Goal: Complete application form: Complete application form

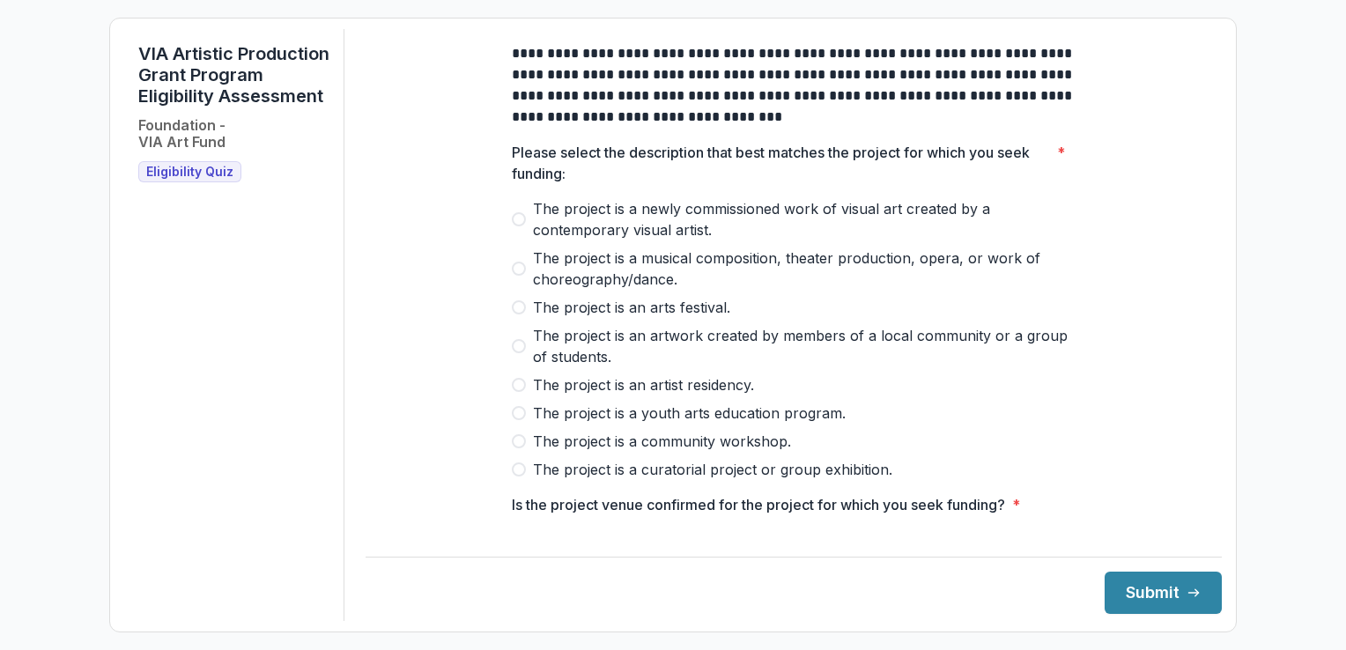
click at [518, 226] on span at bounding box center [519, 219] width 14 height 14
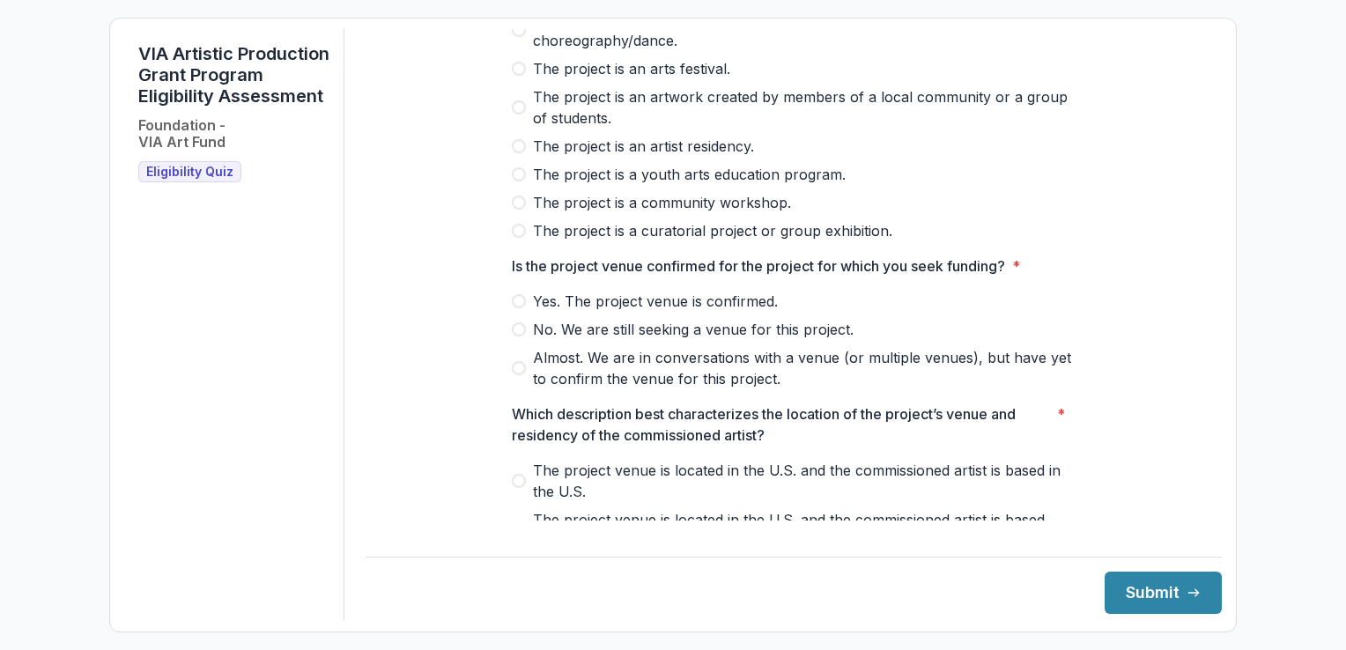
scroll to position [239, 0]
click at [512, 375] on span at bounding box center [519, 368] width 14 height 14
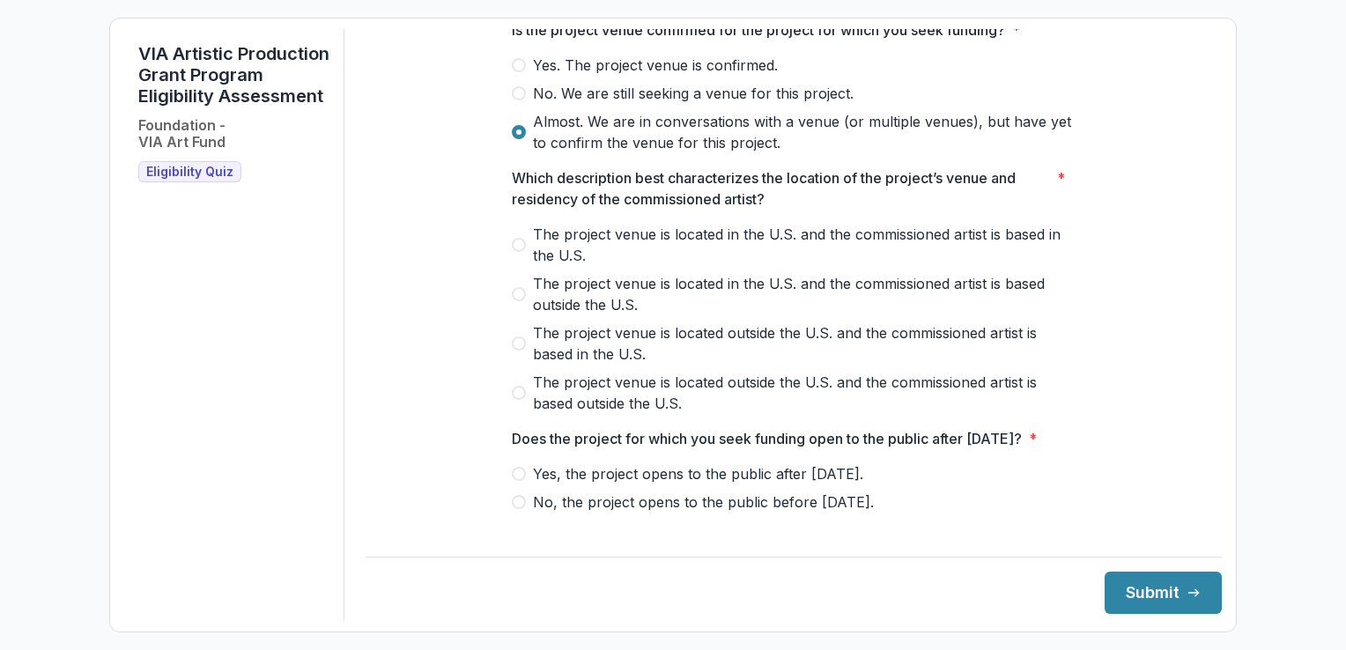
scroll to position [475, 0]
click at [517, 252] on span at bounding box center [519, 245] width 14 height 14
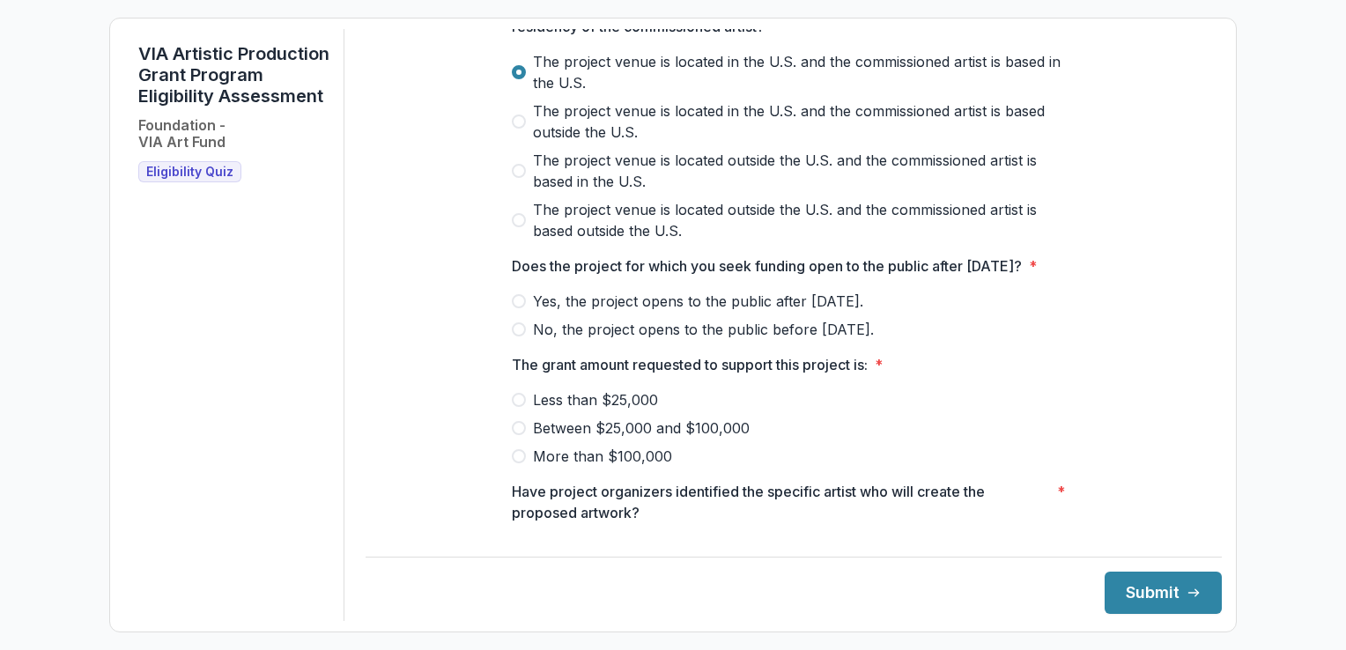
scroll to position [701, 0]
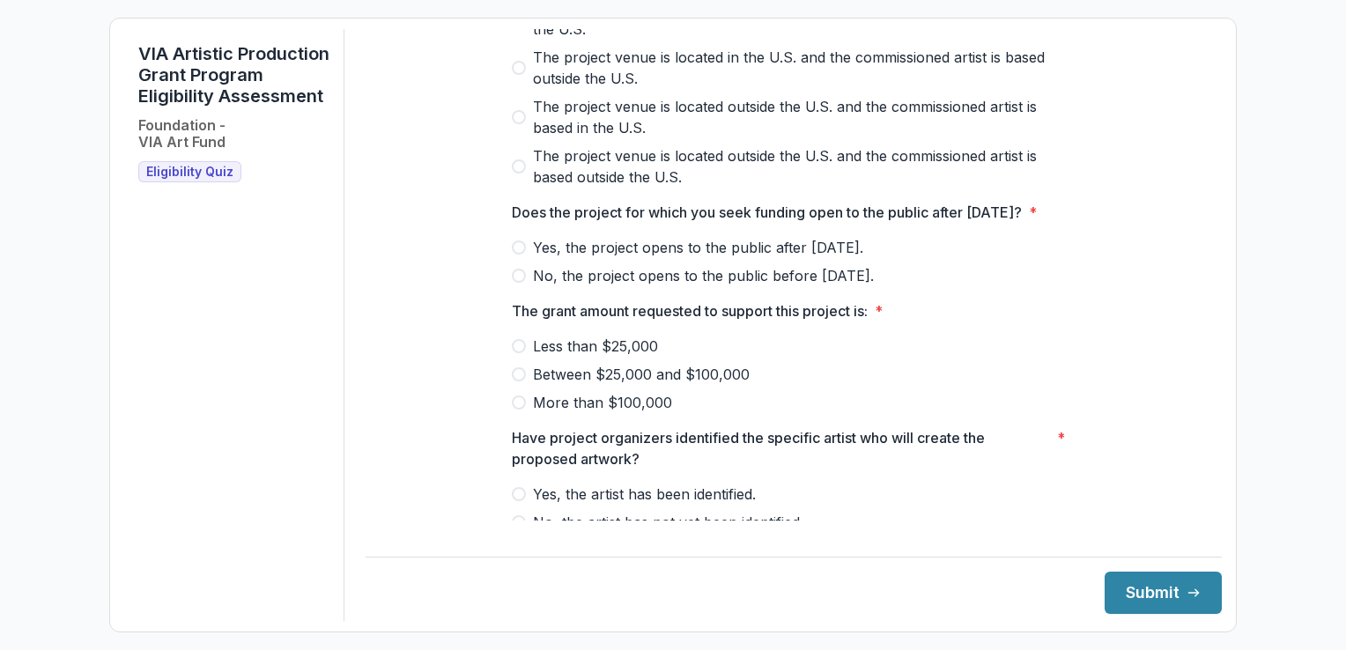
click at [518, 255] on span at bounding box center [519, 248] width 14 height 14
click at [527, 385] on label "Between $25,000 and $100,000" at bounding box center [794, 374] width 564 height 21
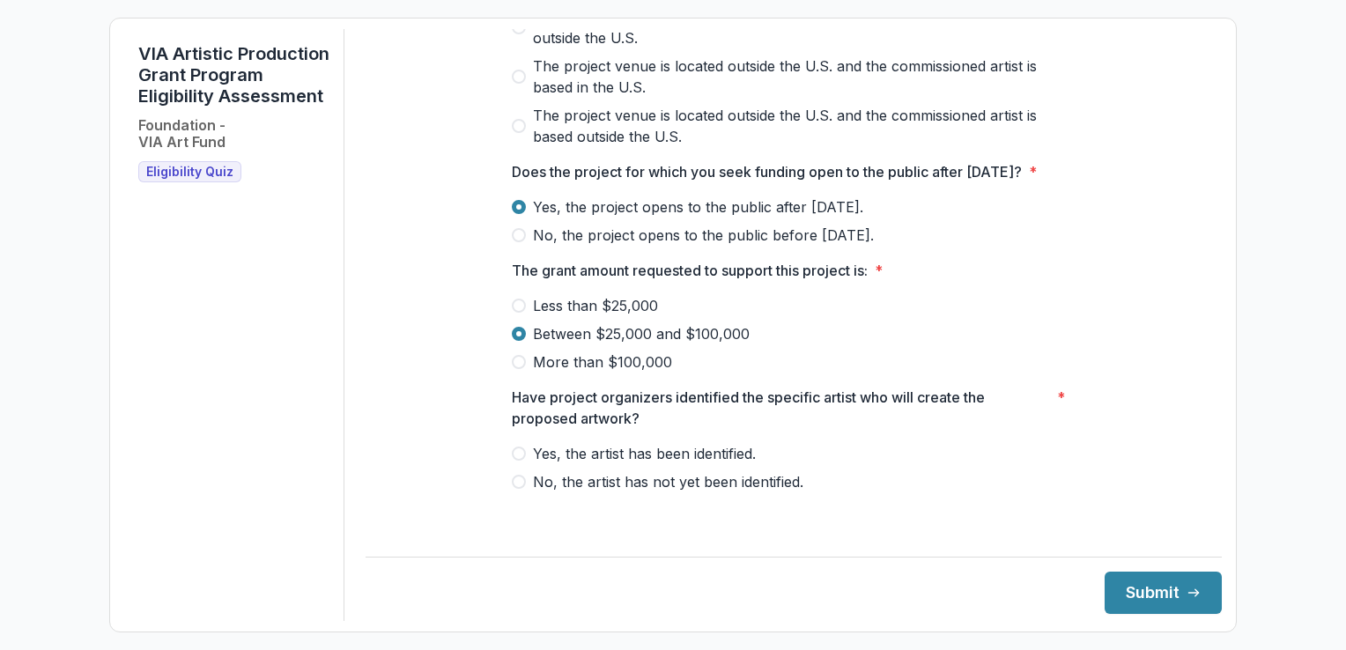
scroll to position [762, 0]
click at [519, 418] on span at bounding box center [519, 454] width 14 height 14
click at [674, 418] on button "Submit" at bounding box center [1163, 593] width 117 height 42
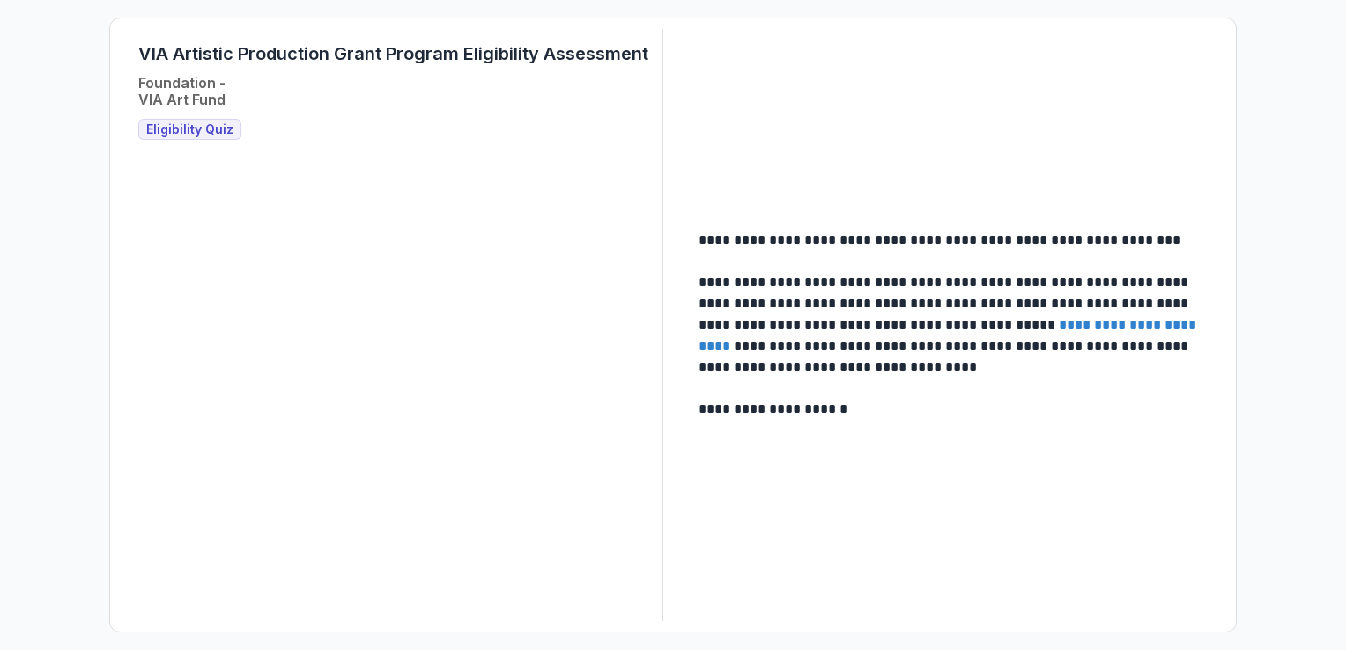
click at [215, 134] on span "Eligibility Quiz" at bounding box center [189, 129] width 87 height 15
click at [674, 379] on p at bounding box center [953, 388] width 509 height 21
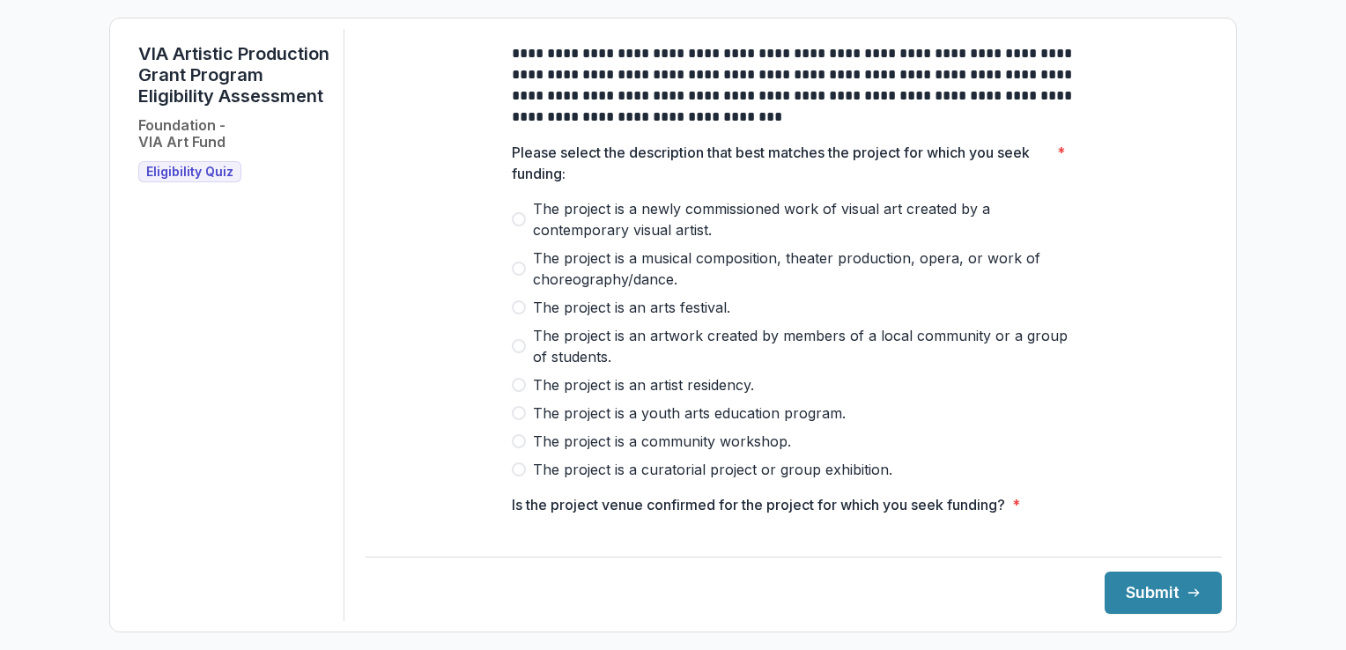
click at [515, 241] on label "The project is a newly commissioned work of visual art created by a contemporar…" at bounding box center [794, 219] width 564 height 42
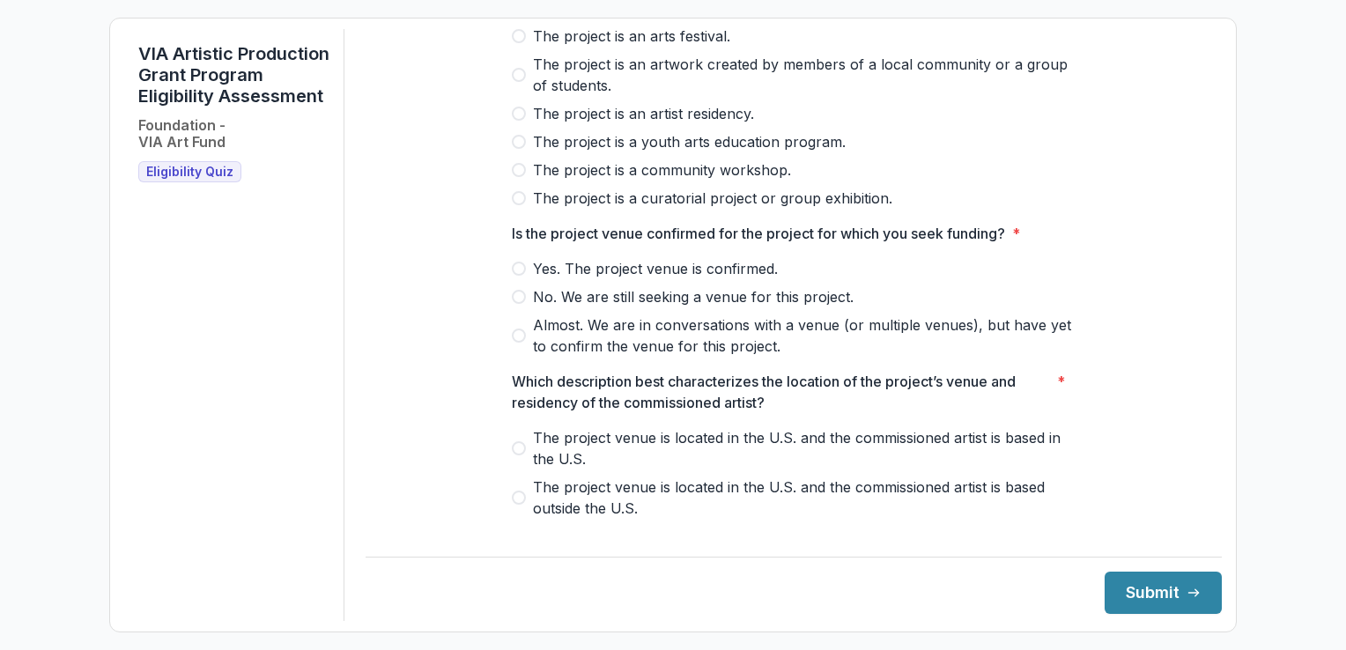
scroll to position [326, 0]
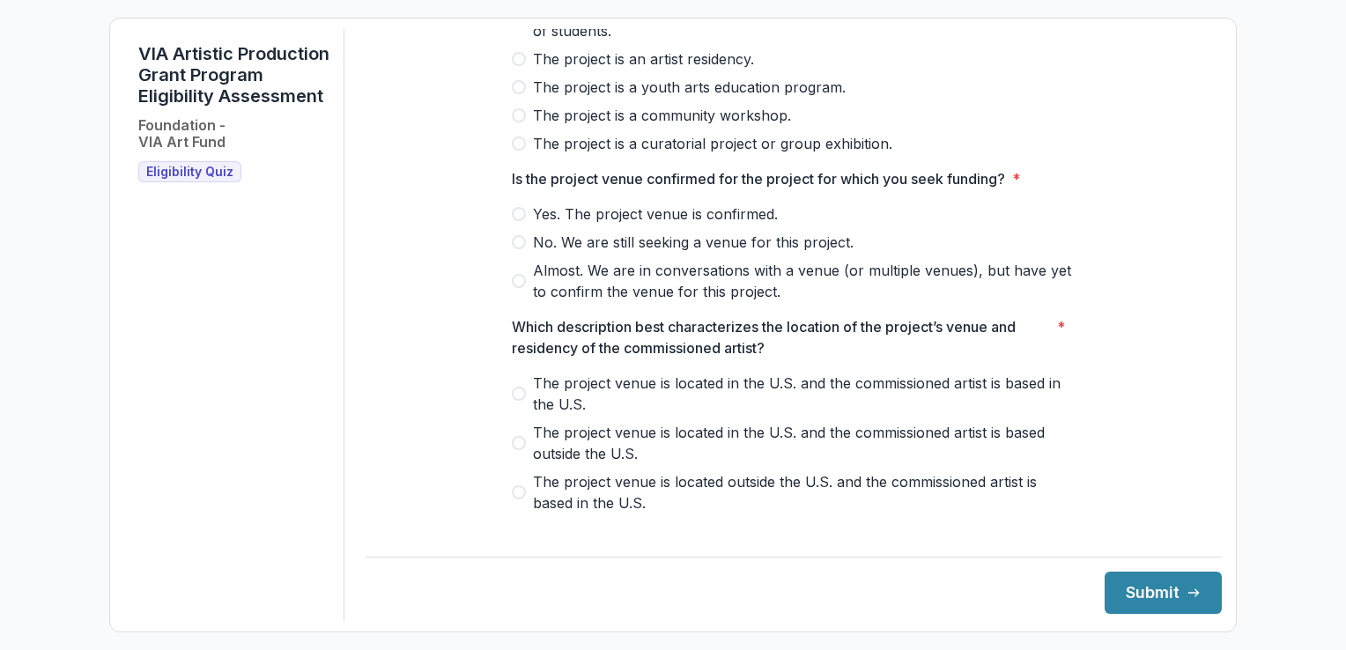
click at [515, 218] on label "Yes. The project venue is confirmed." at bounding box center [794, 214] width 564 height 21
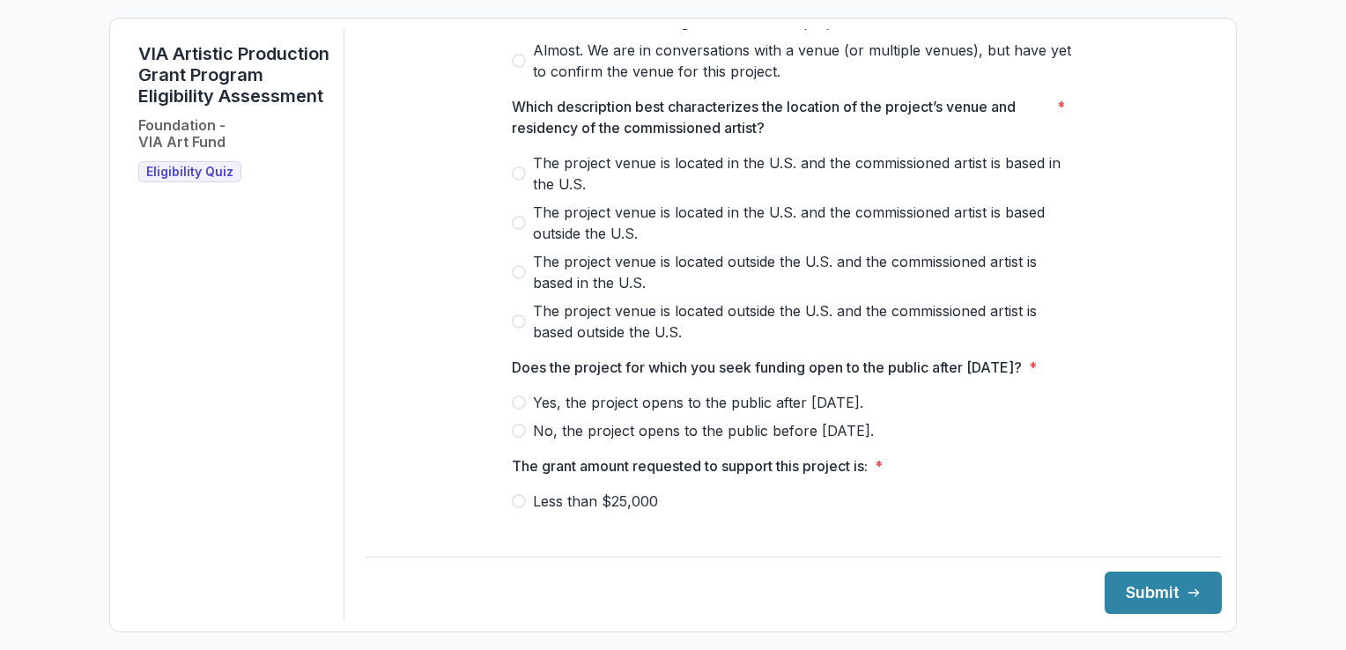
click at [518, 181] on span at bounding box center [519, 174] width 14 height 14
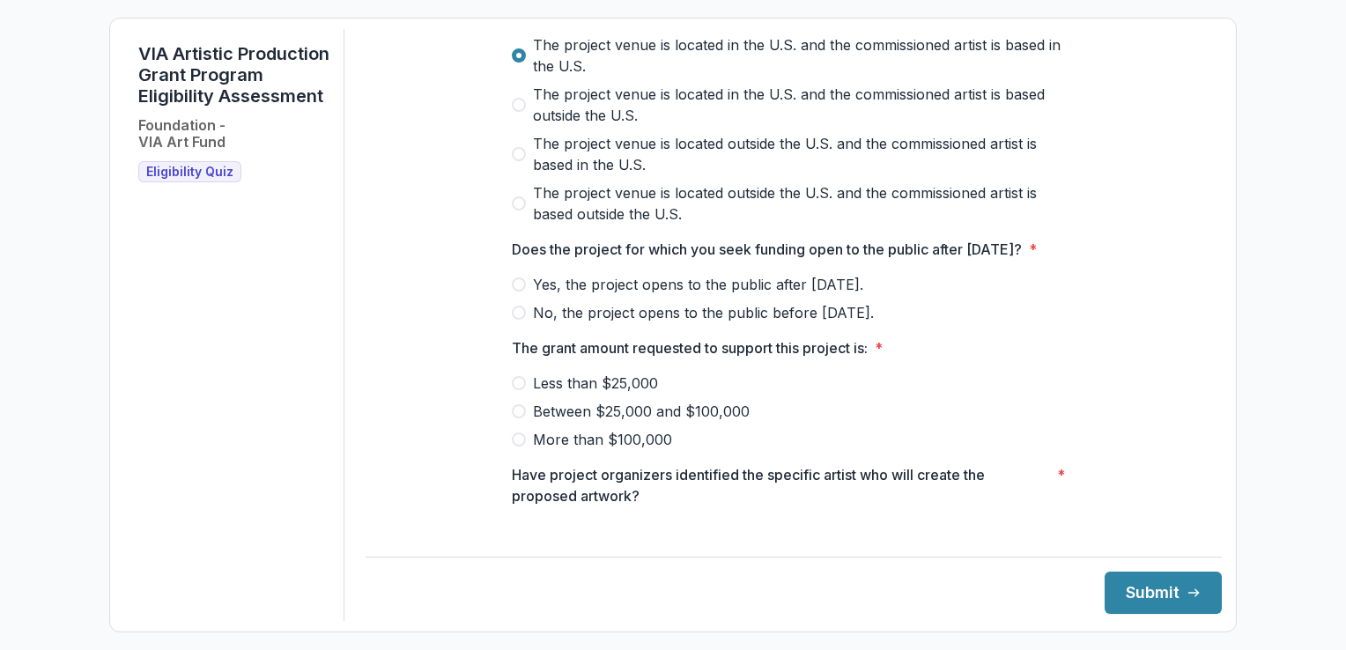
scroll to position [669, 0]
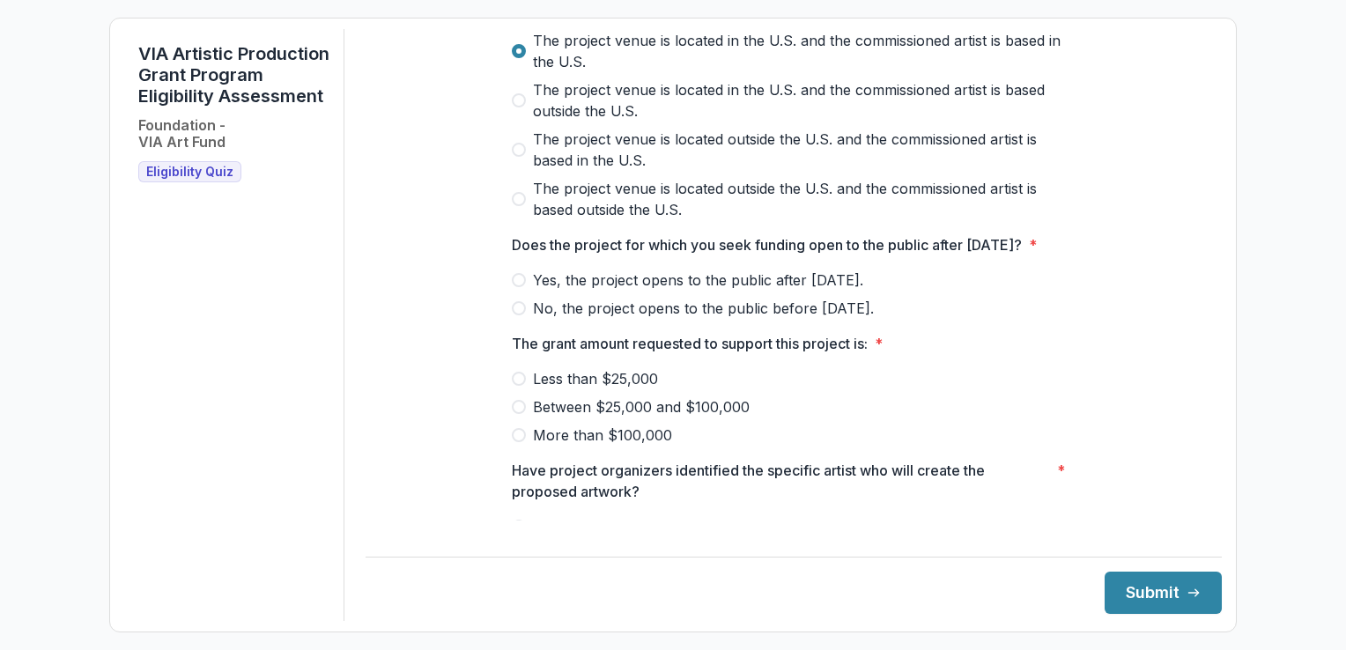
click at [525, 319] on label "No, the project opens to the public before [DATE]." at bounding box center [794, 308] width 564 height 21
click at [523, 270] on div at bounding box center [794, 266] width 564 height 7
click at [515, 287] on span at bounding box center [519, 280] width 14 height 14
click at [518, 386] on span at bounding box center [519, 379] width 14 height 14
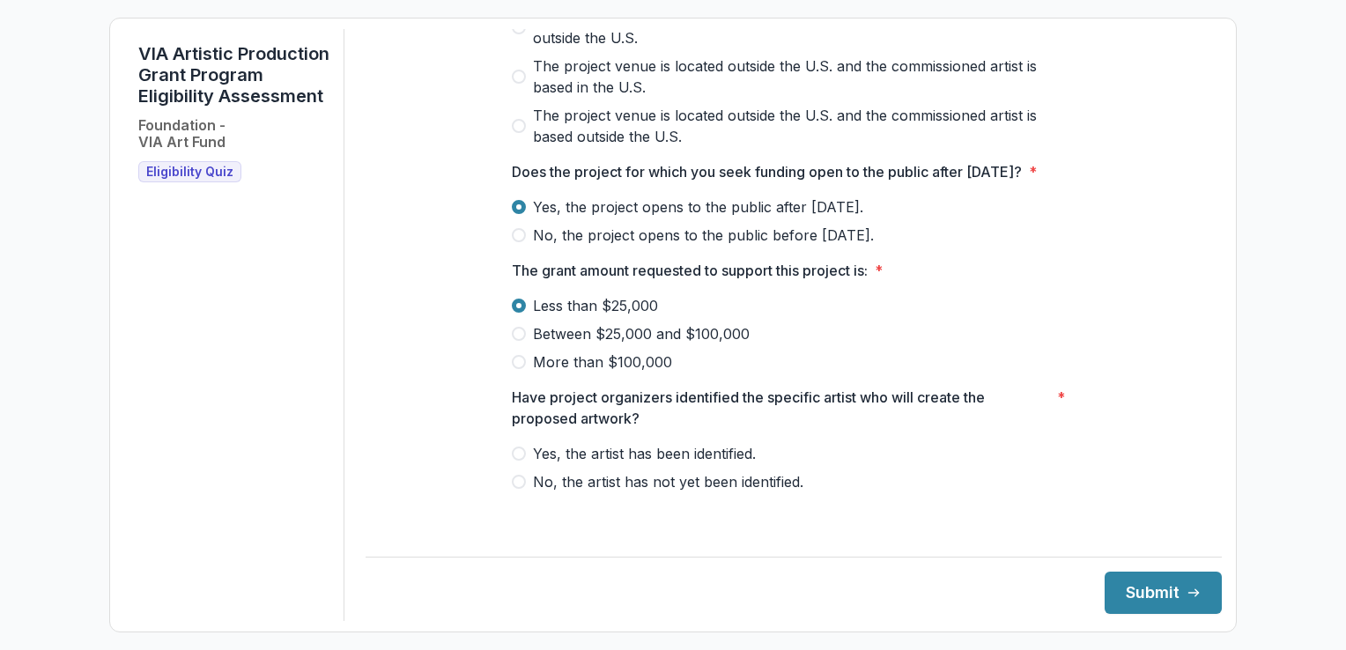
click at [533, 464] on span "Yes, the artist has been identified." at bounding box center [644, 453] width 223 height 21
click at [1191, 594] on button "Submit" at bounding box center [1163, 593] width 117 height 42
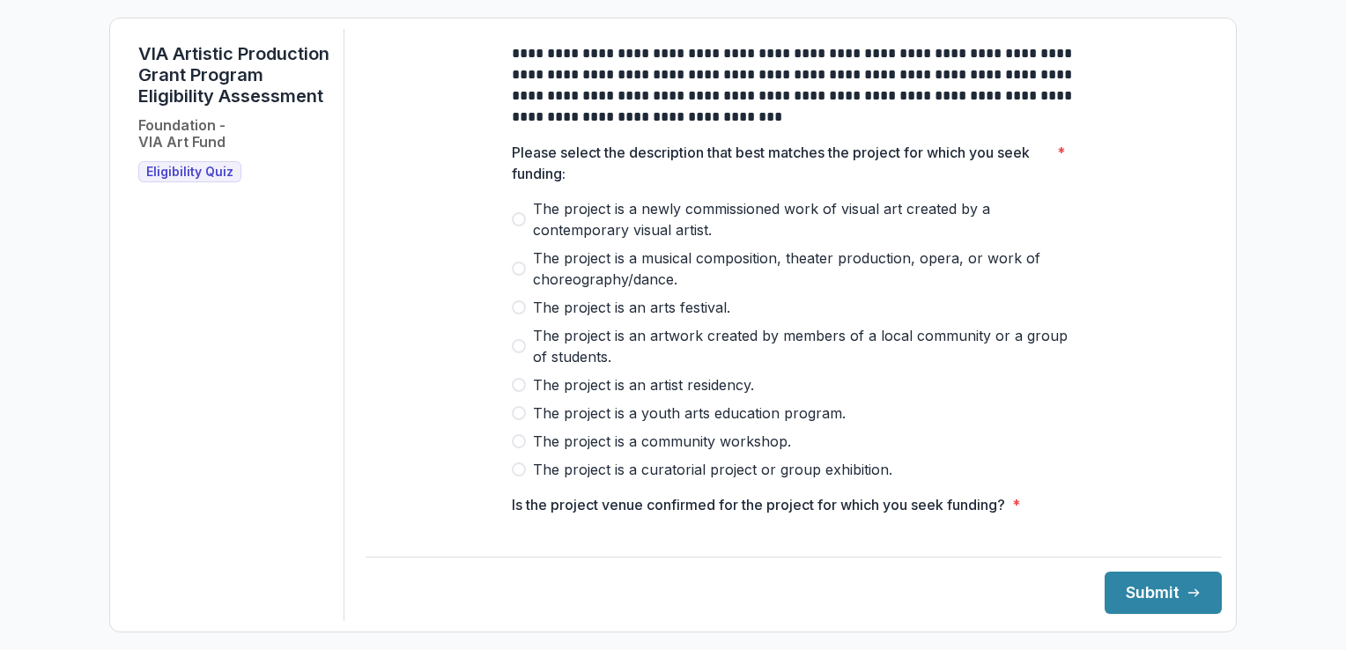
click at [513, 226] on span at bounding box center [519, 219] width 14 height 14
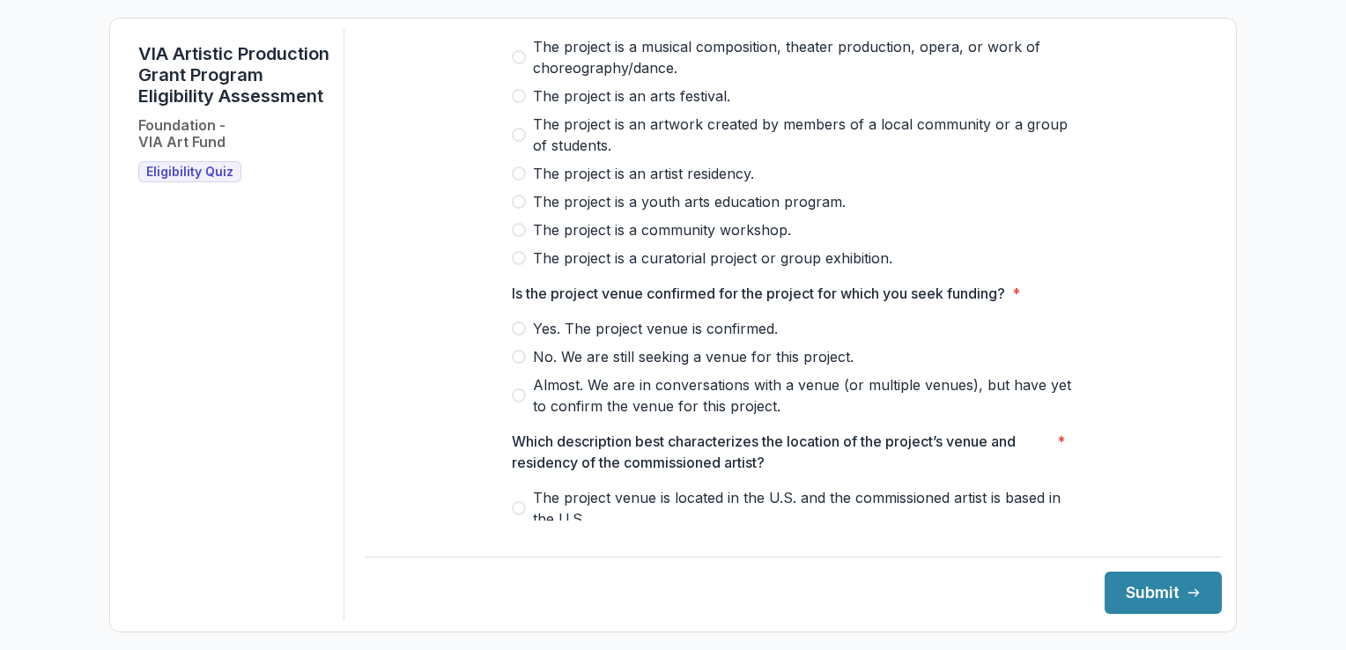
scroll to position [222, 0]
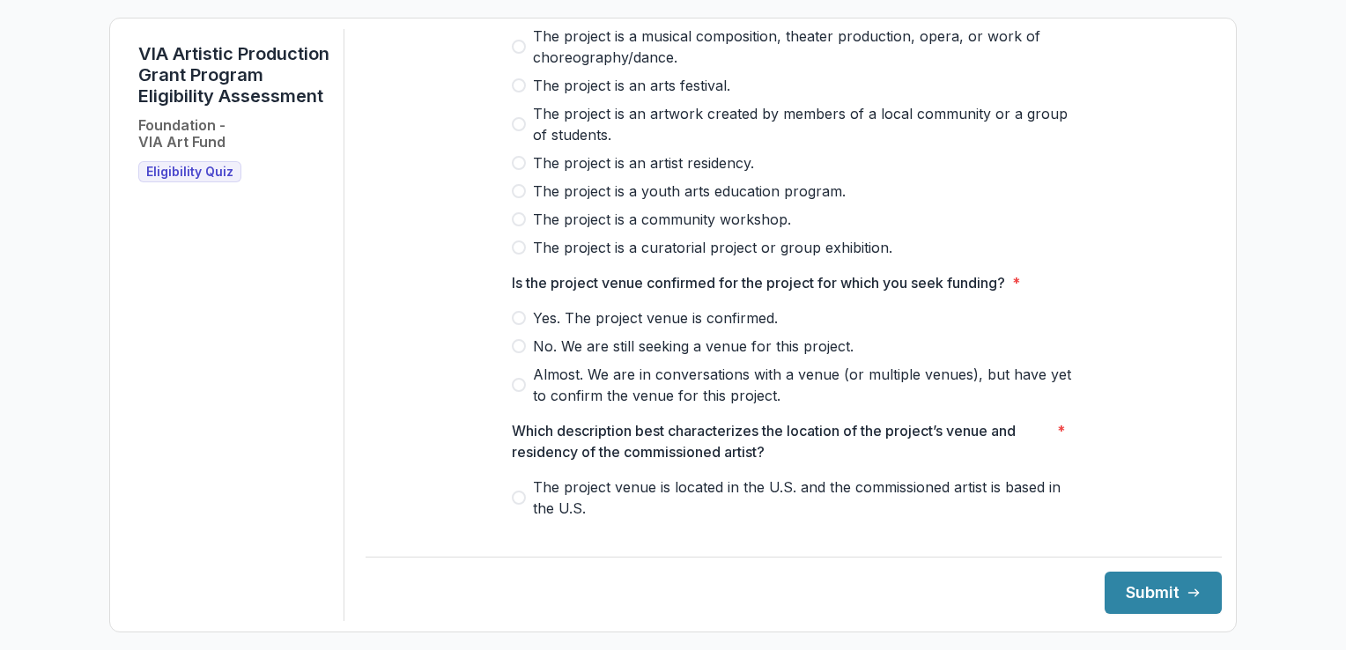
click at [508, 331] on div "**********" at bounding box center [794, 424] width 592 height 1234
click at [514, 325] on span at bounding box center [519, 318] width 14 height 14
click at [515, 505] on span at bounding box center [519, 498] width 14 height 14
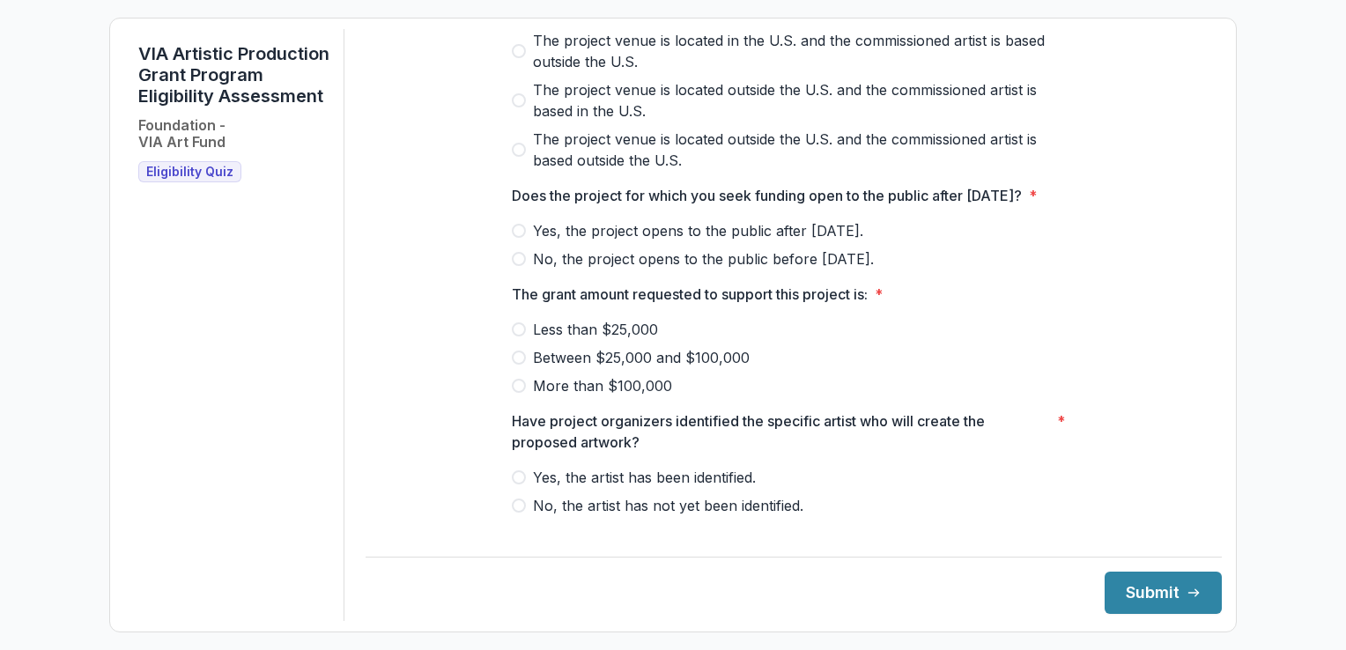
scroll to position [719, 0]
click at [521, 237] on span at bounding box center [519, 230] width 14 height 14
click at [516, 336] on span at bounding box center [519, 329] width 14 height 14
click at [528, 487] on label "Yes, the artist has been identified." at bounding box center [794, 476] width 564 height 21
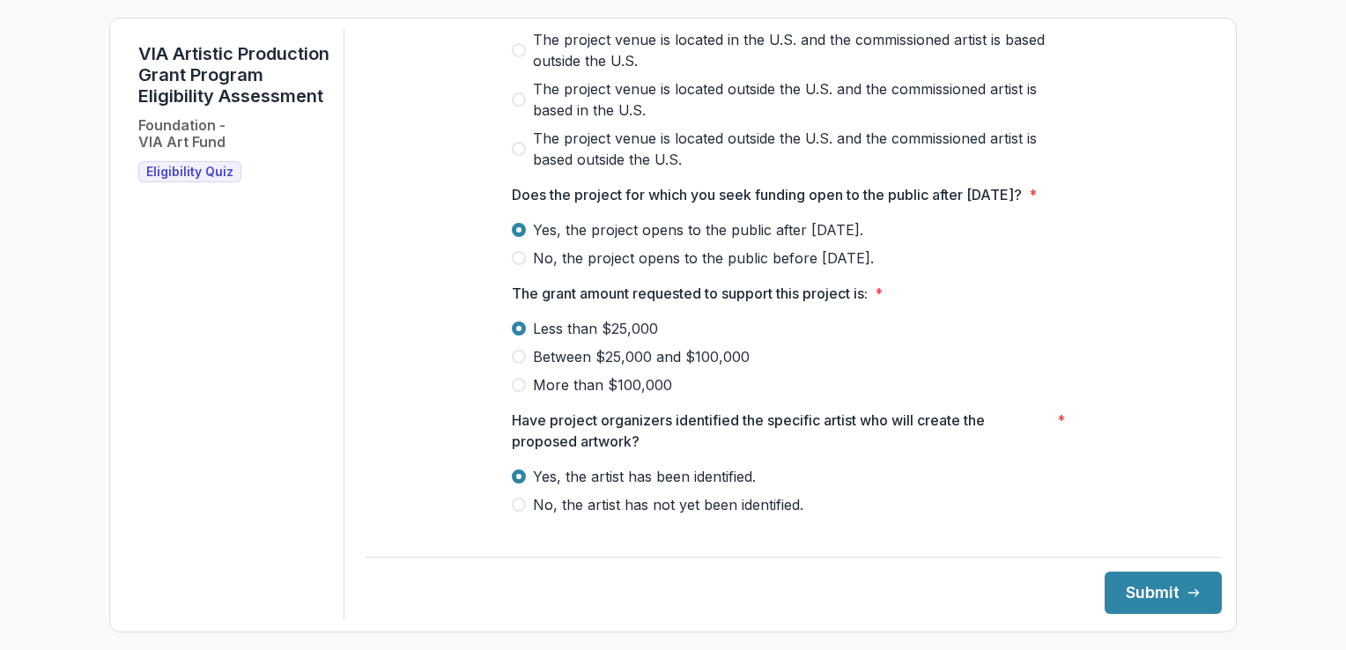
scroll to position [762, 0]
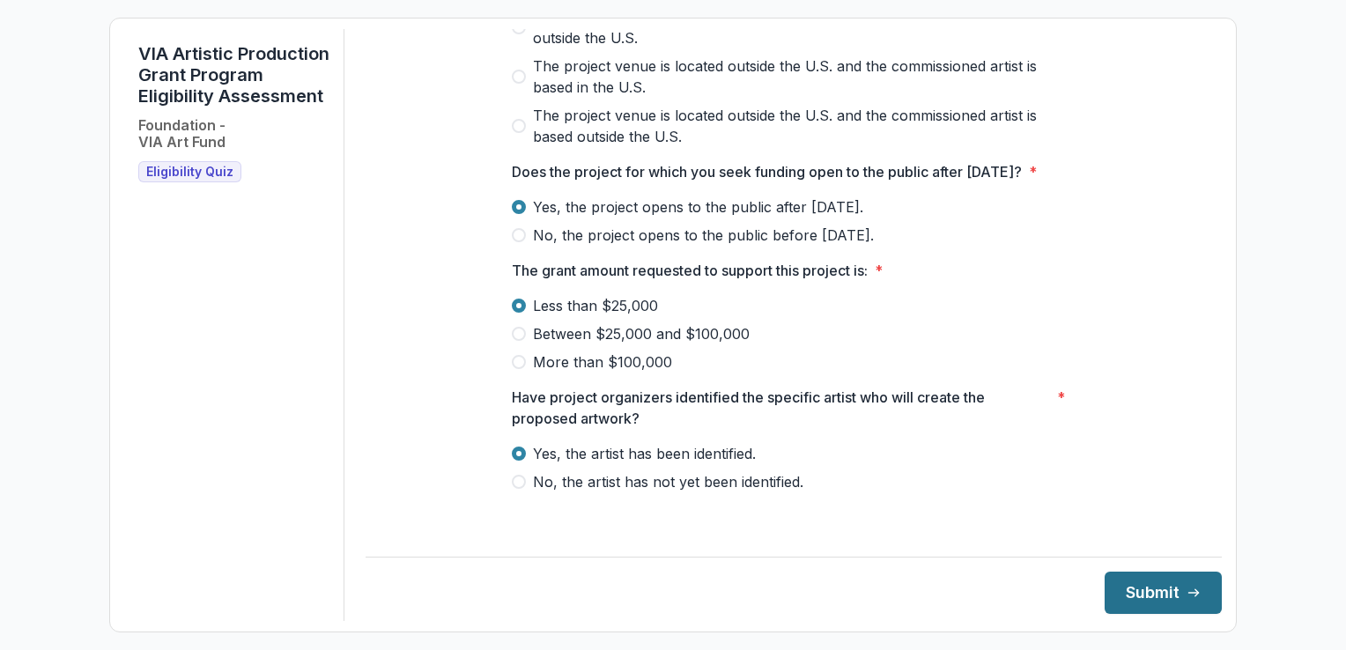
click at [1187, 590] on icon "submit" at bounding box center [1194, 593] width 14 height 14
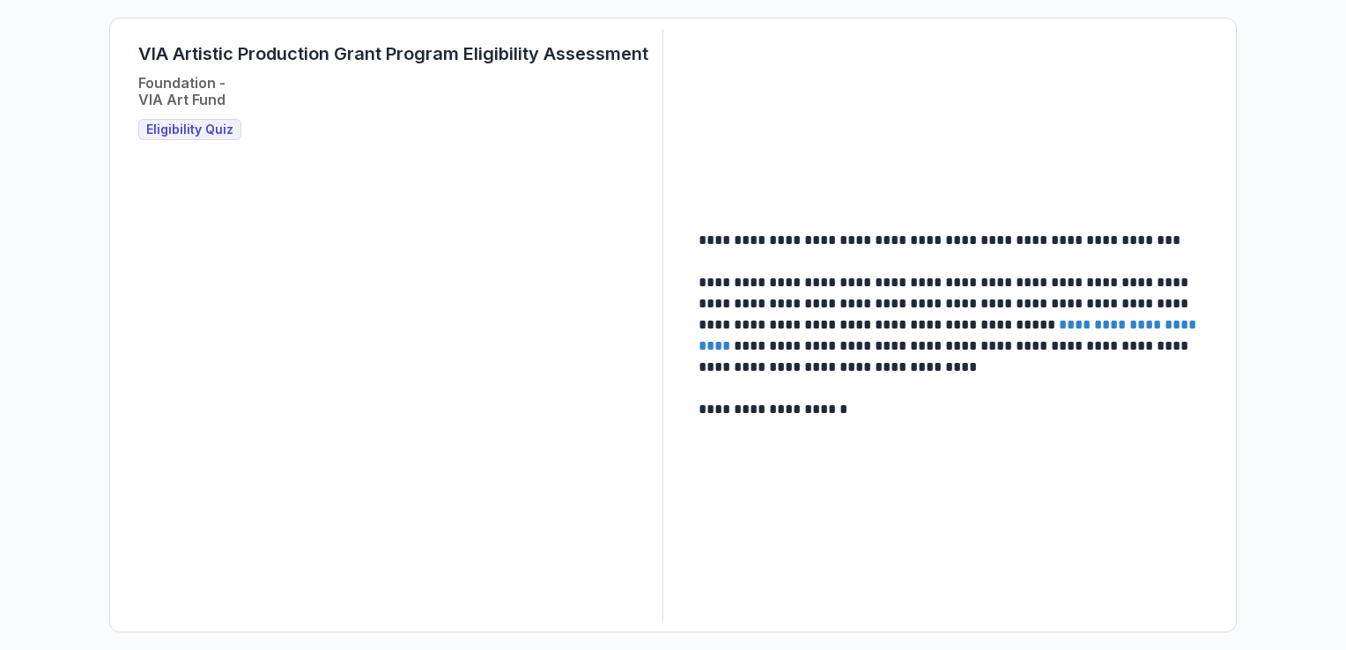
drag, startPoint x: 1114, startPoint y: 330, endPoint x: 1103, endPoint y: 263, distance: 66.9
click at [1103, 263] on p at bounding box center [953, 261] width 509 height 21
click at [1109, 318] on link "**********" at bounding box center [949, 335] width 501 height 34
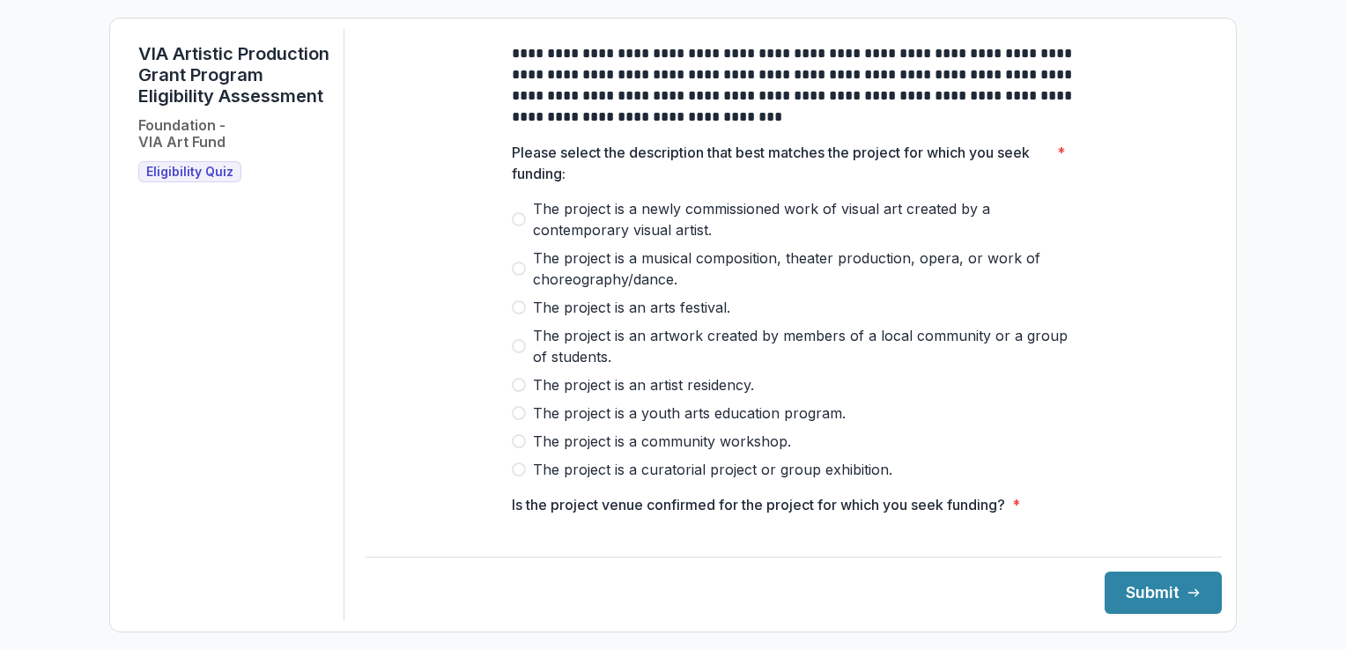
click at [527, 226] on label "The project is a newly commissioned work of visual art created by a contemporar…" at bounding box center [794, 219] width 564 height 42
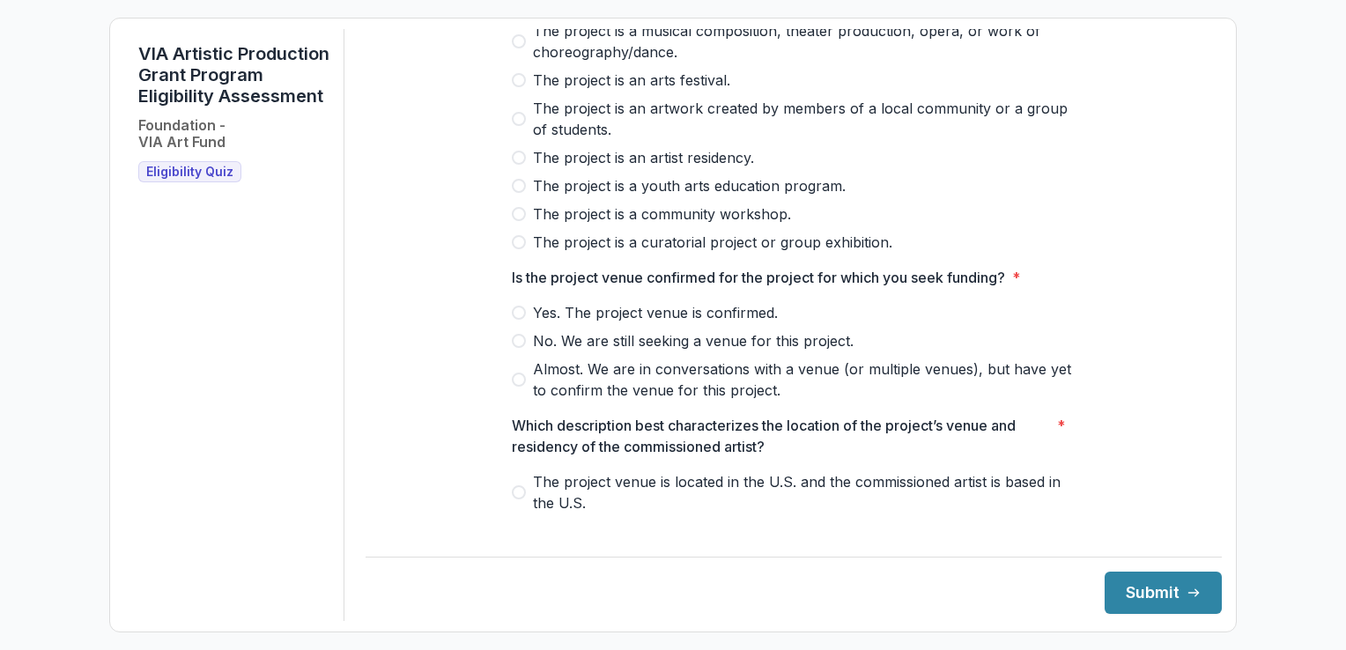
scroll to position [231, 0]
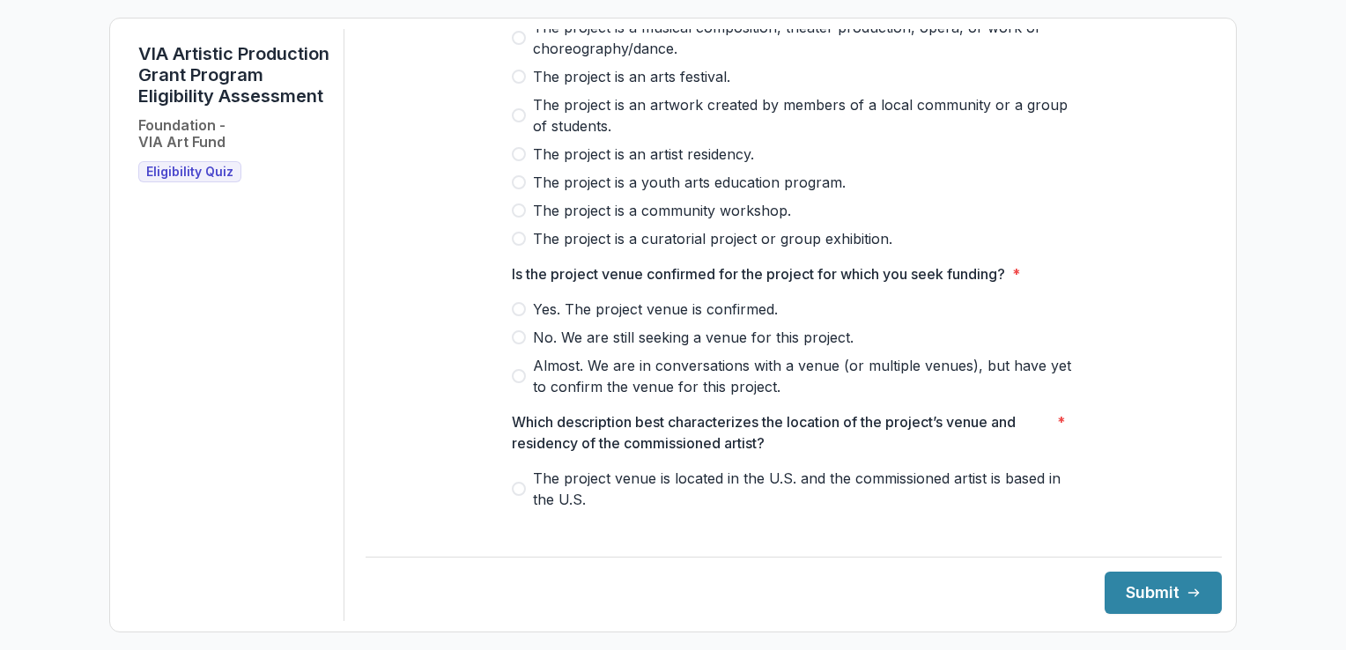
click at [520, 316] on span at bounding box center [519, 309] width 14 height 14
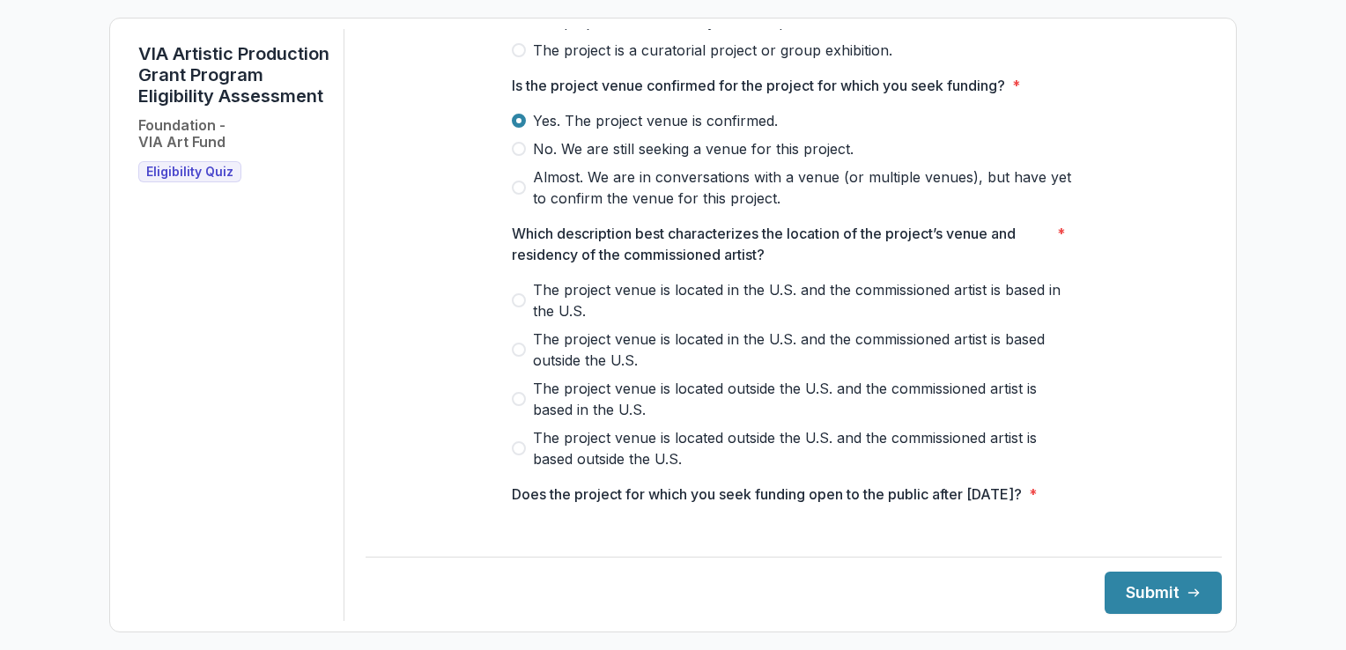
click at [515, 308] on span at bounding box center [519, 300] width 14 height 14
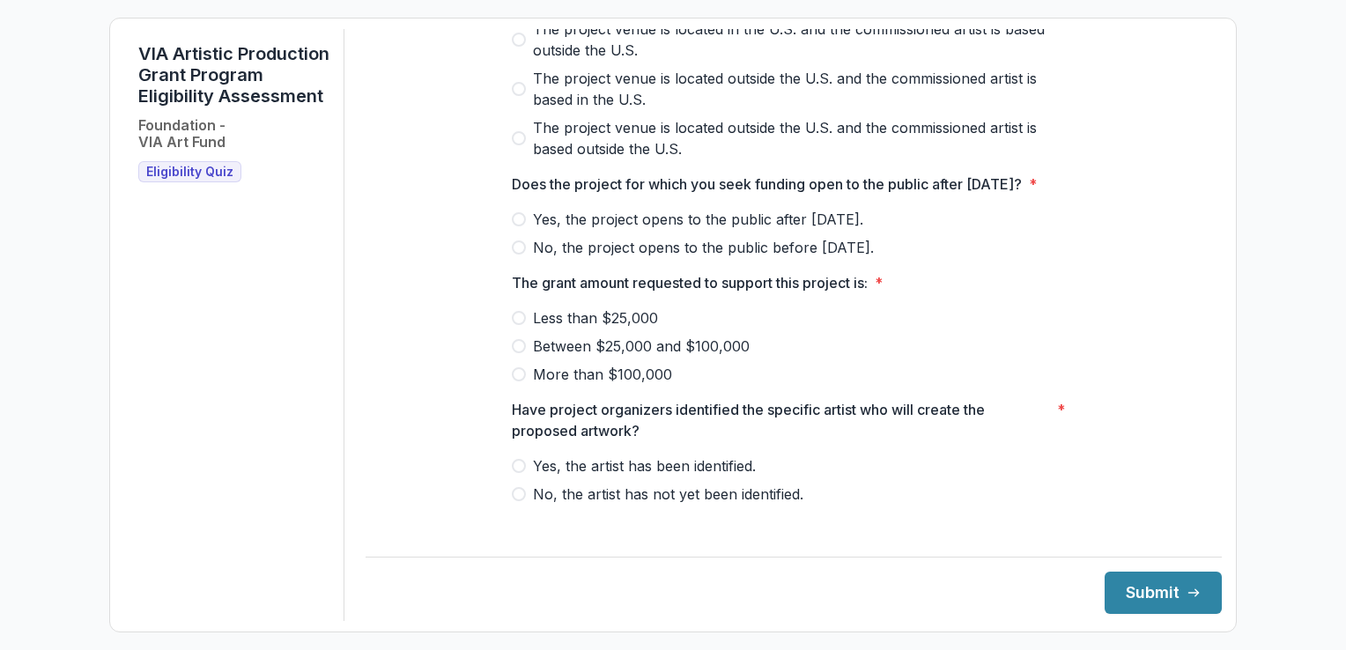
scroll to position [762, 0]
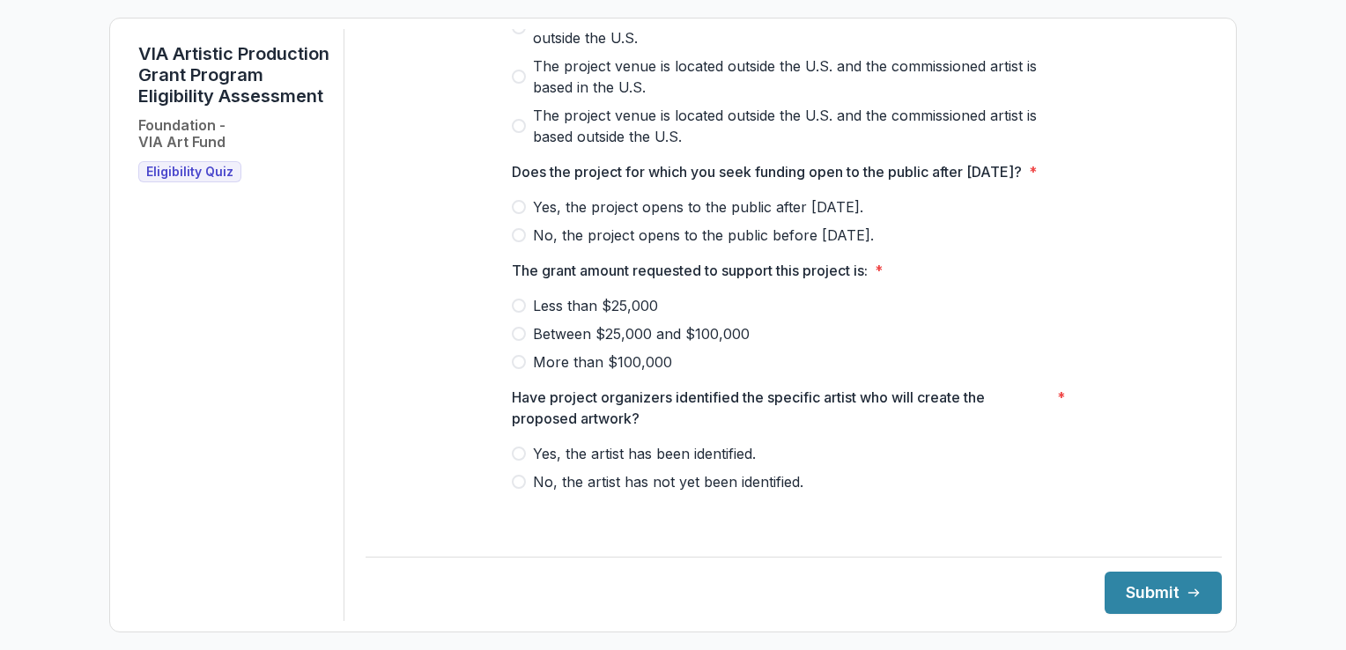
click at [539, 218] on span "Yes, the project opens to the public after [DATE]." at bounding box center [698, 206] width 330 height 21
click at [517, 341] on span at bounding box center [519, 334] width 14 height 14
click at [512, 461] on span at bounding box center [519, 454] width 14 height 14
click at [1123, 573] on button "Submit" at bounding box center [1163, 593] width 117 height 42
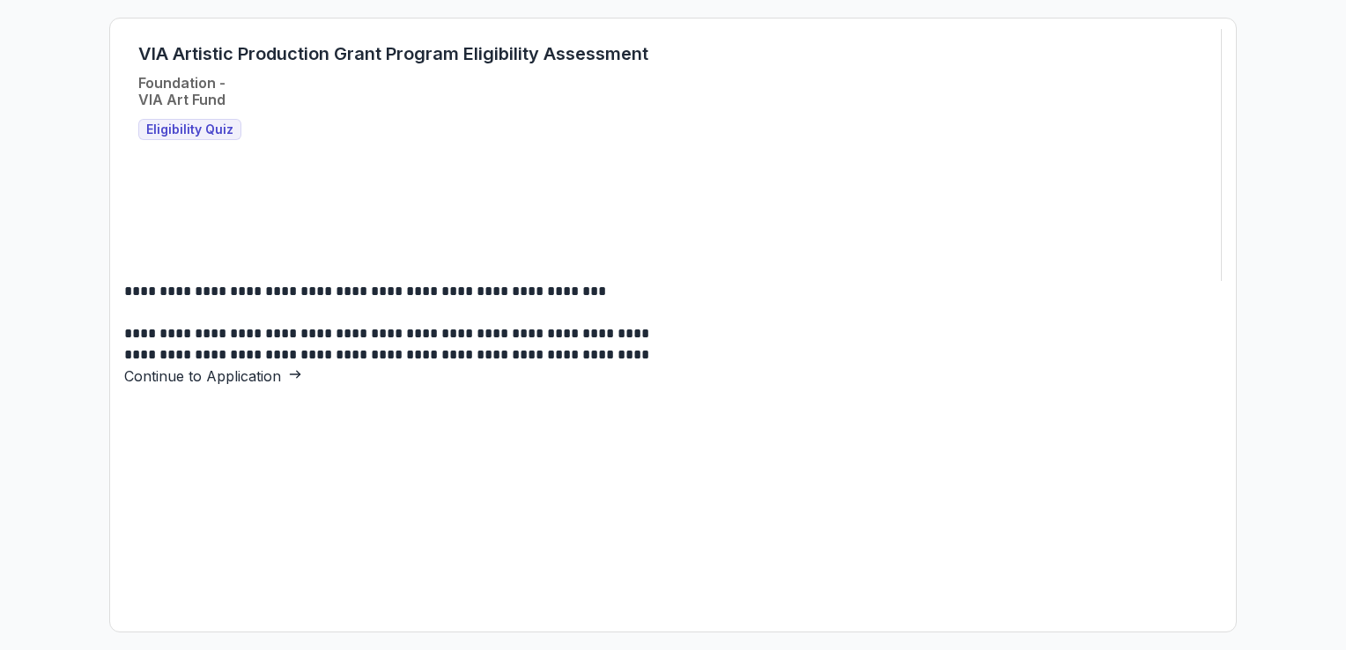
click at [302, 384] on link "Continue to Application" at bounding box center [213, 376] width 178 height 18
